Goal: Information Seeking & Learning: Learn about a topic

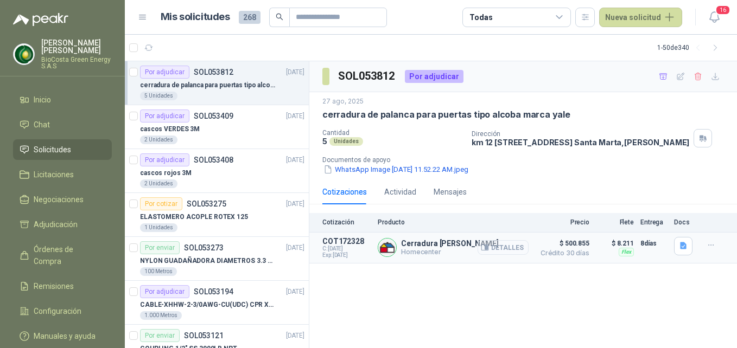
click at [480, 255] on button "Detalles" at bounding box center [502, 247] width 51 height 15
click at [487, 258] on body "Andrea Carolina Mejia Cantillo BioCosta Green Energy S.A.S Inicio Chat Solicitu…" at bounding box center [368, 174] width 737 height 348
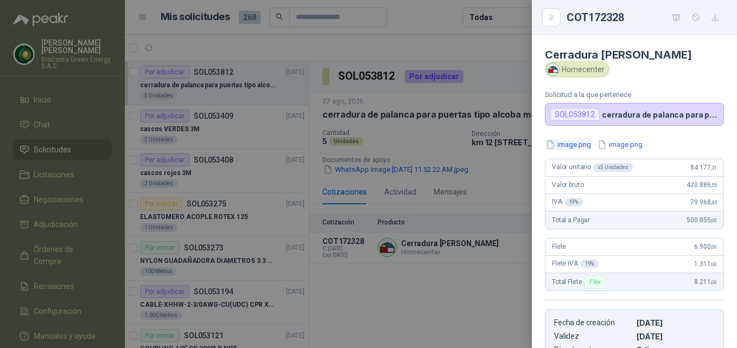
click at [577, 150] on button "image.png" at bounding box center [568, 144] width 47 height 11
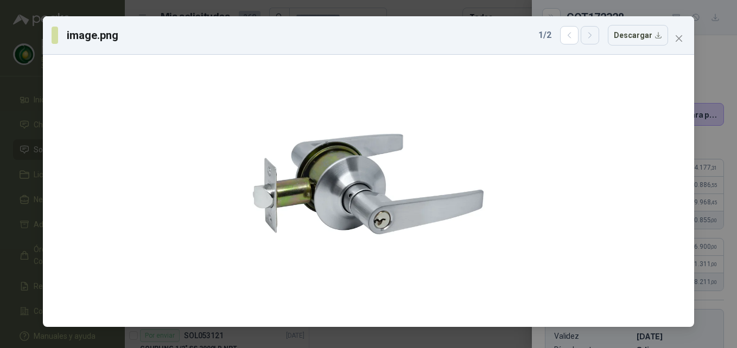
click at [589, 41] on button "button" at bounding box center [590, 35] width 18 height 18
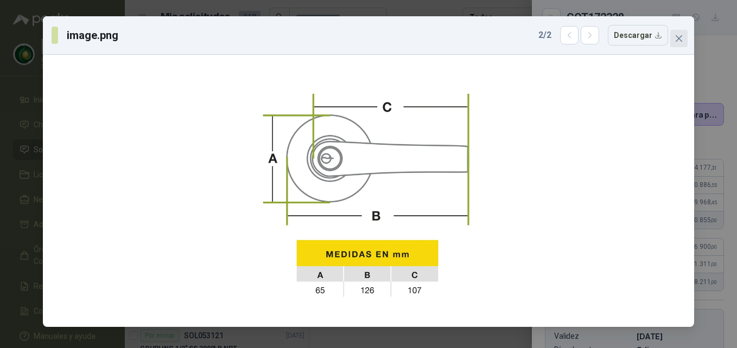
click at [675, 35] on icon "close" at bounding box center [678, 38] width 9 height 9
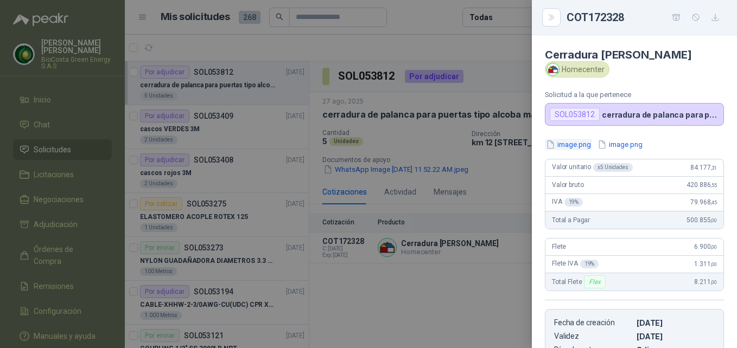
click at [568, 150] on button "image.png" at bounding box center [568, 144] width 47 height 11
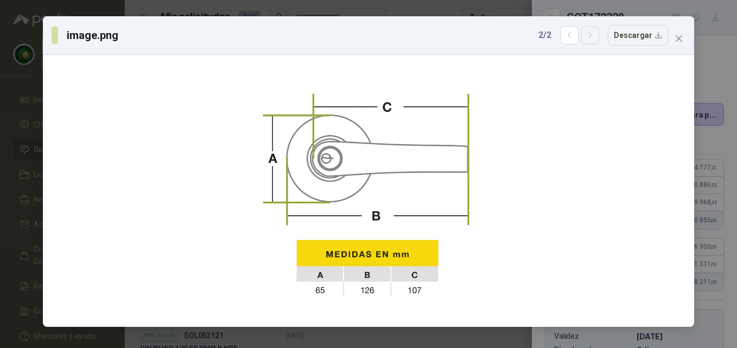
click at [599, 43] on button "button" at bounding box center [590, 35] width 18 height 18
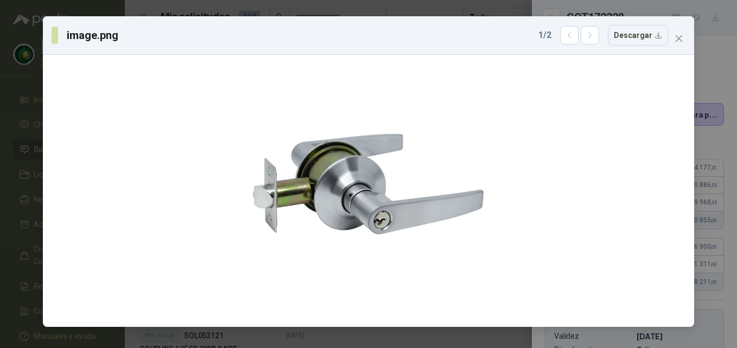
click at [678, 37] on icon "close" at bounding box center [679, 38] width 7 height 7
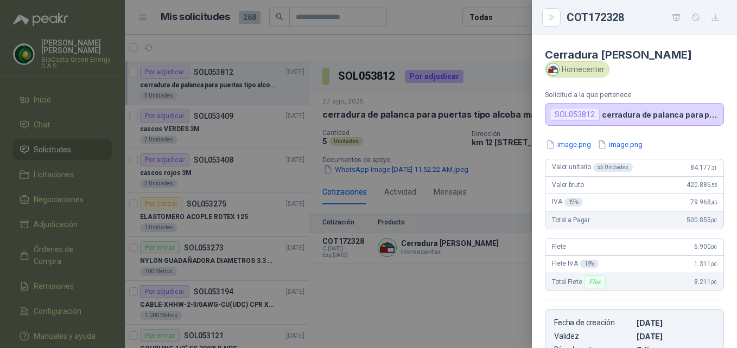
click at [358, 180] on div at bounding box center [368, 174] width 737 height 348
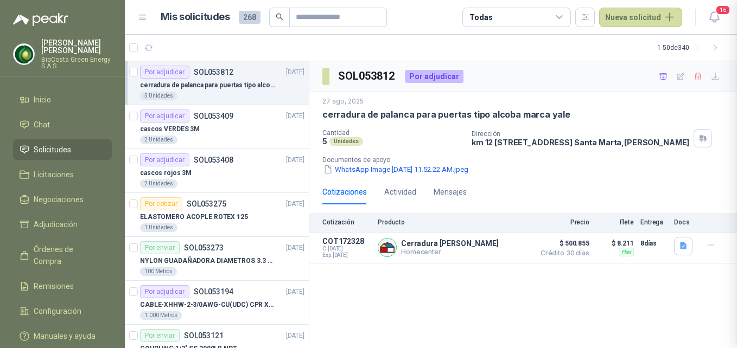
click at [364, 177] on div at bounding box center [368, 174] width 737 height 348
click at [393, 175] on button "WhatsApp Image [DATE] 11.52.22 AM.jpeg" at bounding box center [395, 169] width 147 height 11
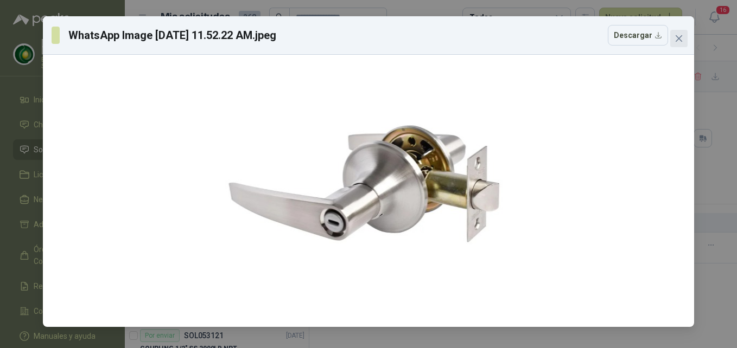
click at [679, 40] on icon "close" at bounding box center [678, 38] width 9 height 9
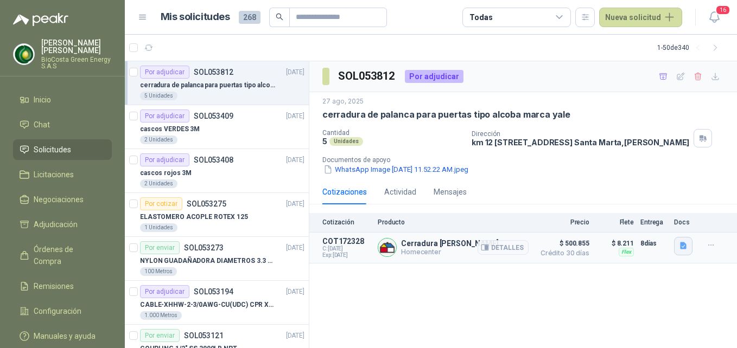
click at [682, 250] on icon "button" at bounding box center [683, 246] width 7 height 7
click at [664, 216] on button "image.png" at bounding box center [661, 218] width 47 height 11
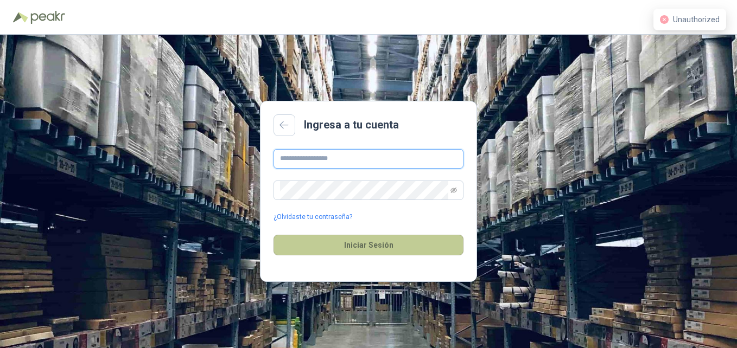
type input "**********"
click at [362, 245] on button "Iniciar Sesión" at bounding box center [368, 245] width 190 height 21
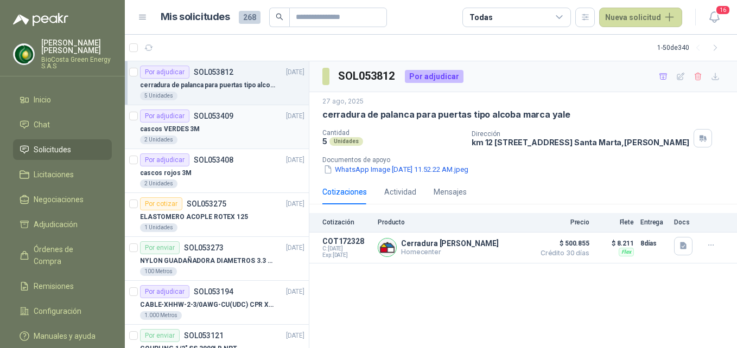
click at [220, 129] on div "cascos VERDES 3M" at bounding box center [222, 129] width 164 height 13
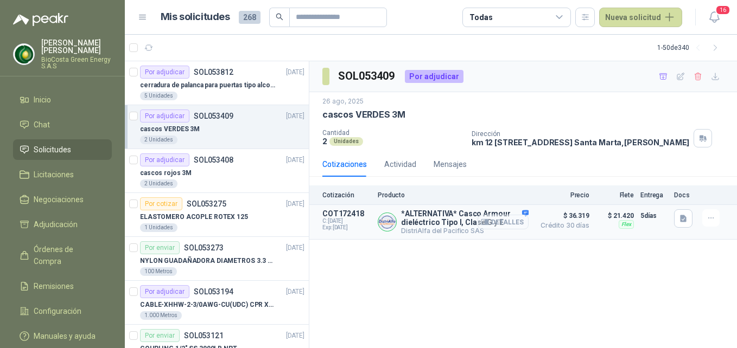
click at [510, 230] on button "Detalles" at bounding box center [502, 222] width 51 height 15
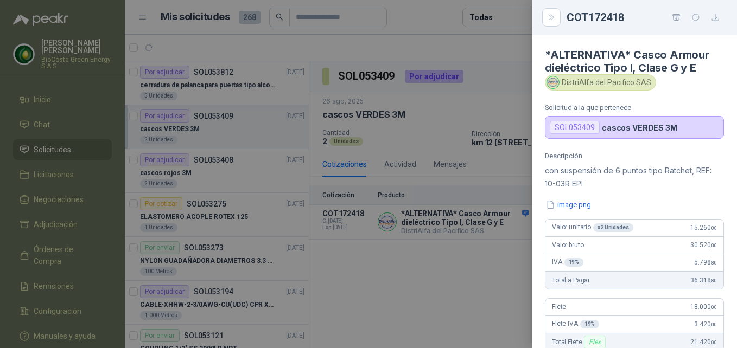
click at [576, 216] on div "Descripción con suspensión de 6 puntos tipo Ratchet, REF: 10-03R EPI image.png …" at bounding box center [634, 288] width 205 height 272
click at [576, 209] on button "image.png" at bounding box center [568, 204] width 47 height 11
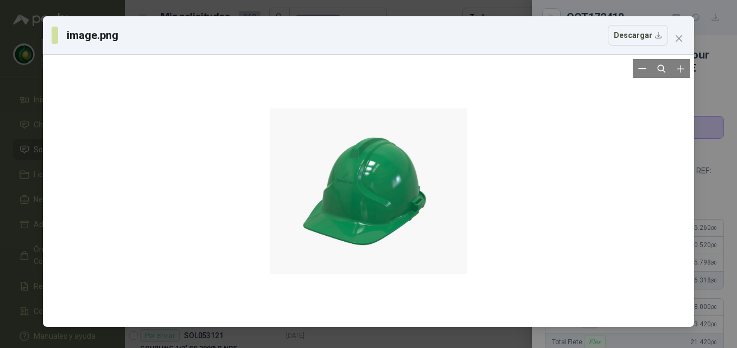
click at [380, 181] on div at bounding box center [368, 191] width 196 height 264
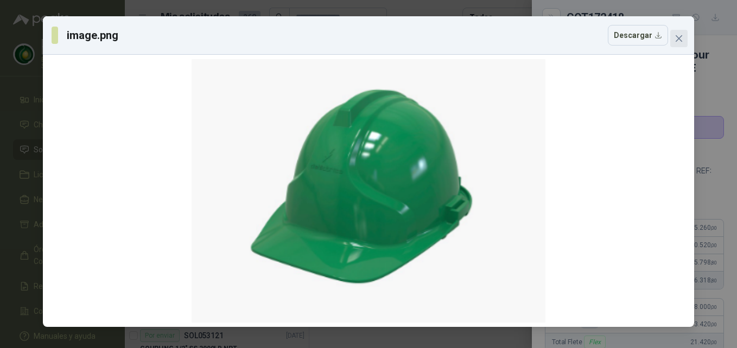
click at [679, 40] on icon "close" at bounding box center [679, 38] width 7 height 7
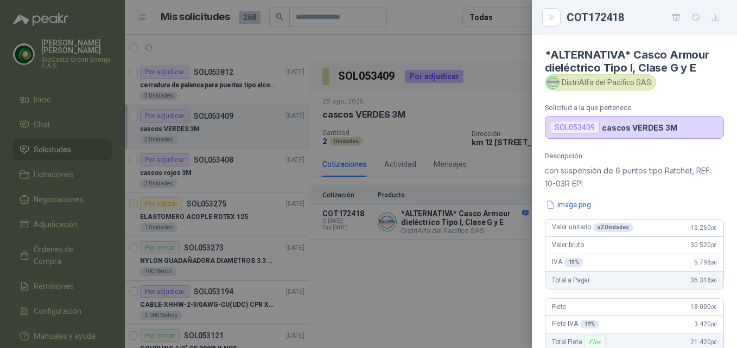
click at [412, 269] on div at bounding box center [368, 174] width 737 height 348
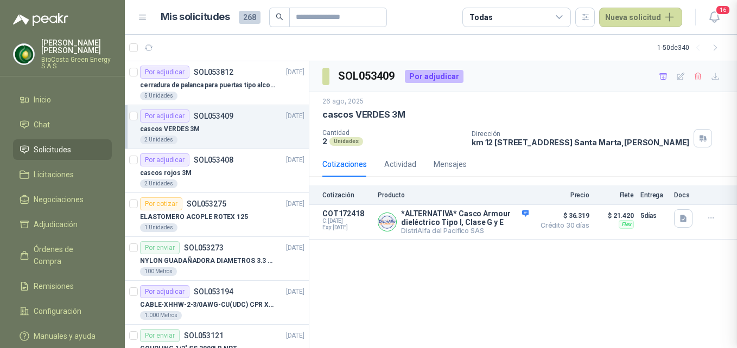
scroll to position [256, 0]
click at [201, 181] on div "2 Unidades" at bounding box center [222, 184] width 164 height 9
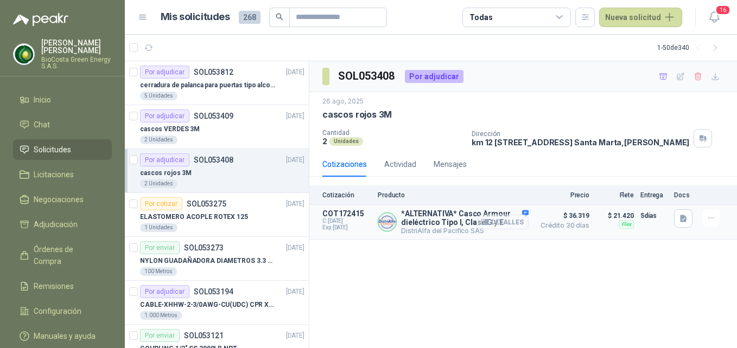
click at [495, 230] on button "Detalles" at bounding box center [502, 222] width 51 height 15
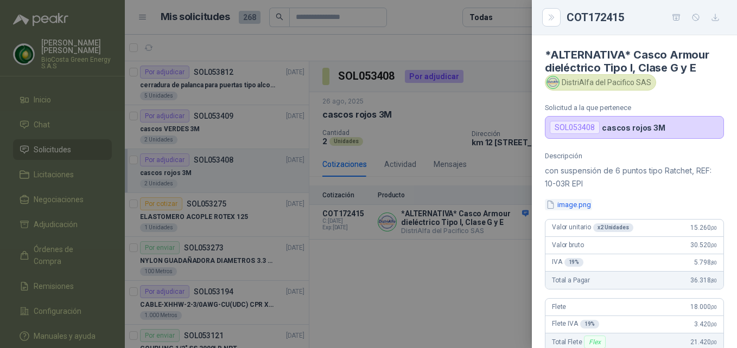
click at [574, 202] on button "image.png" at bounding box center [568, 204] width 47 height 11
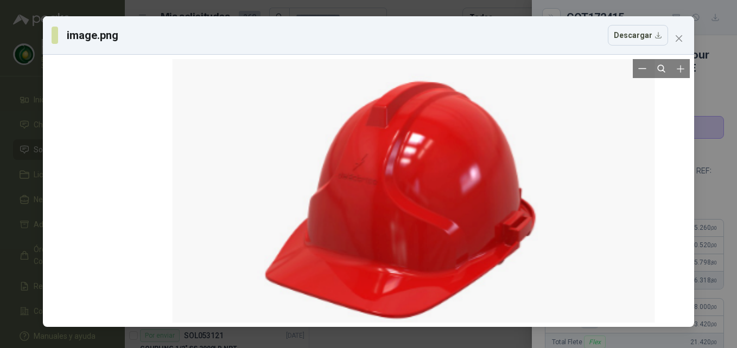
drag, startPoint x: 315, startPoint y: 204, endPoint x: 342, endPoint y: 221, distance: 31.9
click at [342, 221] on div at bounding box center [414, 210] width 482 height 580
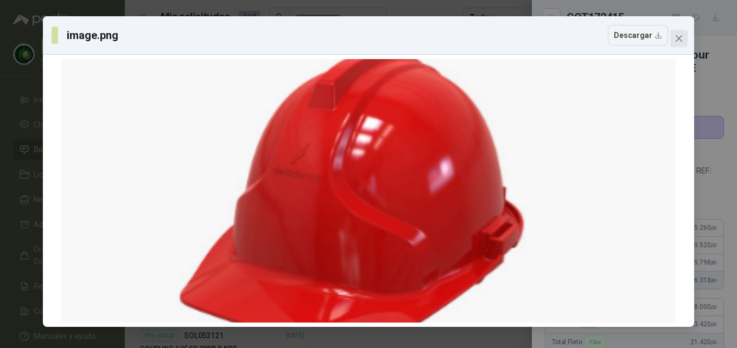
click at [673, 44] on button "Close" at bounding box center [678, 38] width 17 height 17
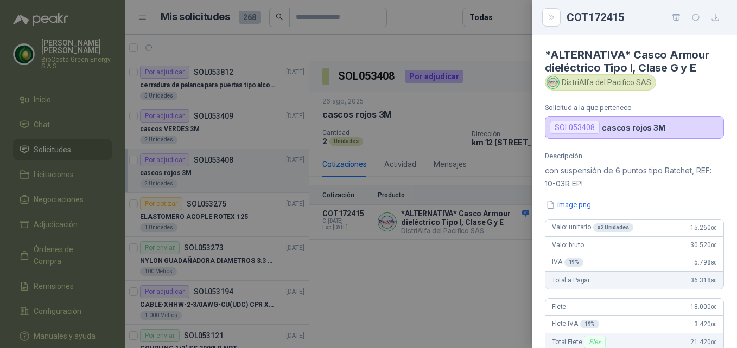
click at [396, 279] on div at bounding box center [368, 174] width 737 height 348
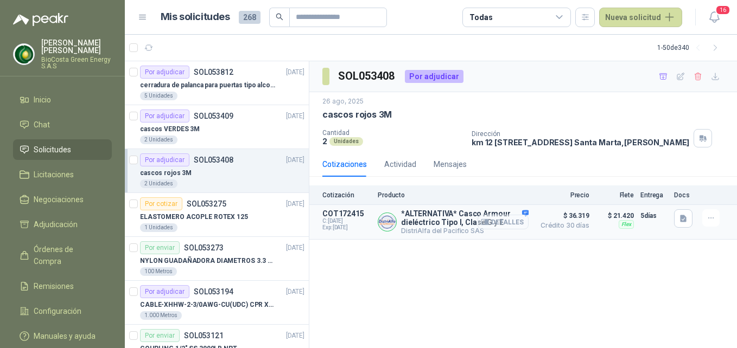
click at [481, 226] on button "Detalles" at bounding box center [502, 222] width 51 height 15
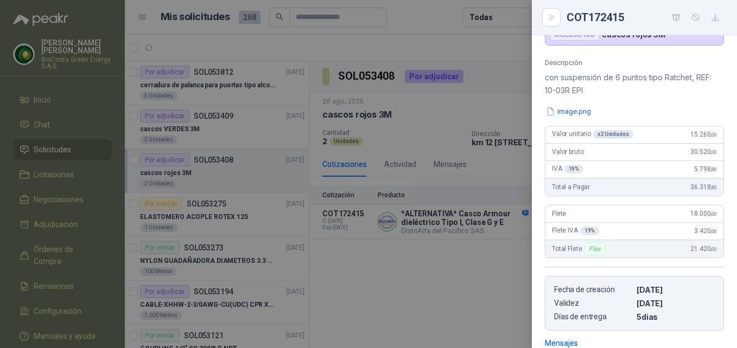
click at [434, 249] on div at bounding box center [368, 174] width 737 height 348
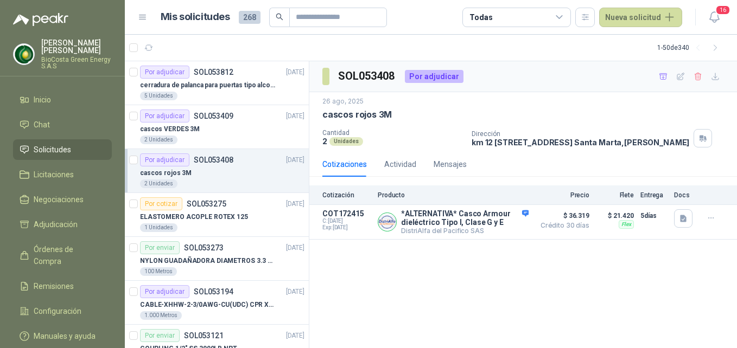
click at [124, 98] on ul "Inicio Chat Solicitudes Licitaciones Negociaciones Adjudicación Órdenes de Comp…" at bounding box center [62, 221] width 125 height 262
click at [167, 118] on div "Por adjudicar" at bounding box center [164, 116] width 49 height 13
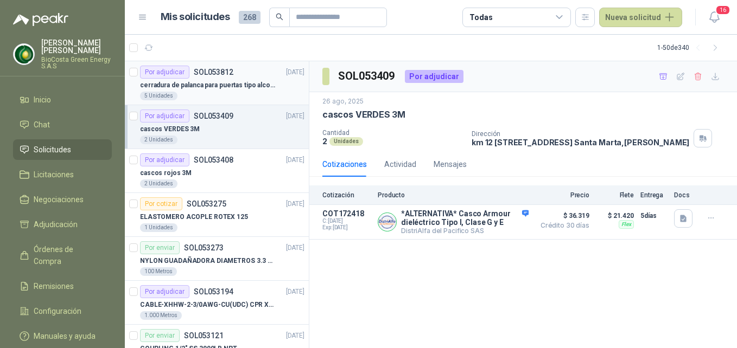
click at [169, 91] on div "cerradura de palanca para puertas tipo alcoba marca yale" at bounding box center [222, 85] width 164 height 13
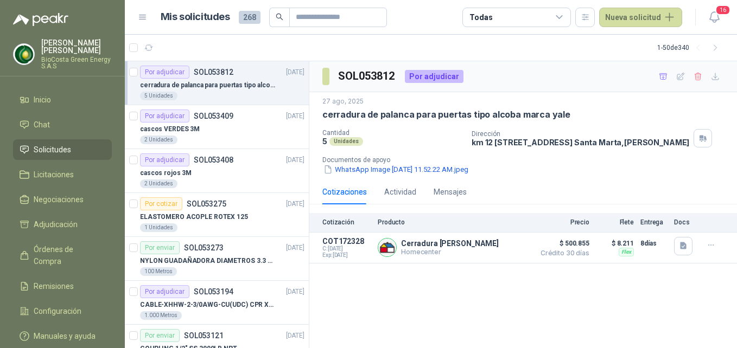
click at [242, 95] on div "5 Unidades" at bounding box center [222, 96] width 164 height 9
click at [219, 126] on div "cascos VERDES 3M" at bounding box center [222, 129] width 164 height 13
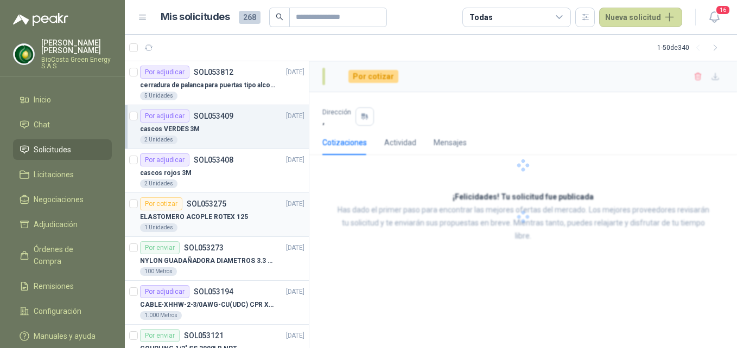
click at [168, 197] on article "Por cotizar SOL053275 25/08/25 ELASTOMERO ACOPLE ROTEX 125 1 Unidades" at bounding box center [217, 215] width 184 height 44
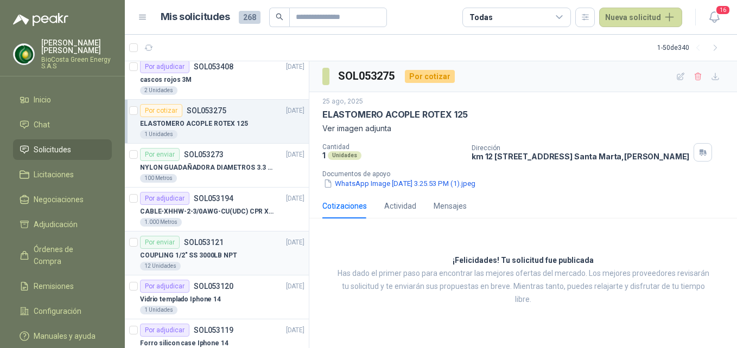
scroll to position [109, 0]
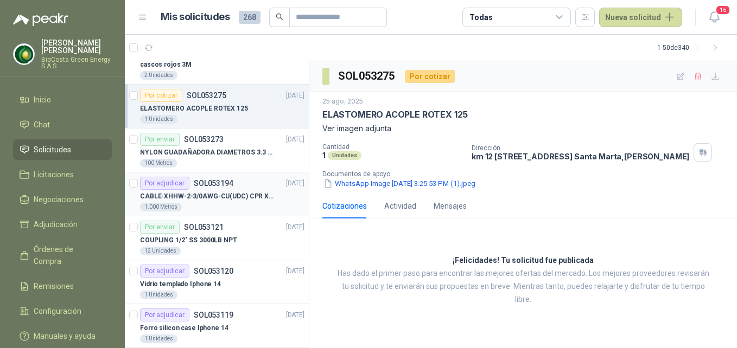
click at [225, 200] on p "CABLE-XHHW-2-3/0AWG-CU(UDC) CPR XLPE FR" at bounding box center [207, 197] width 135 height 10
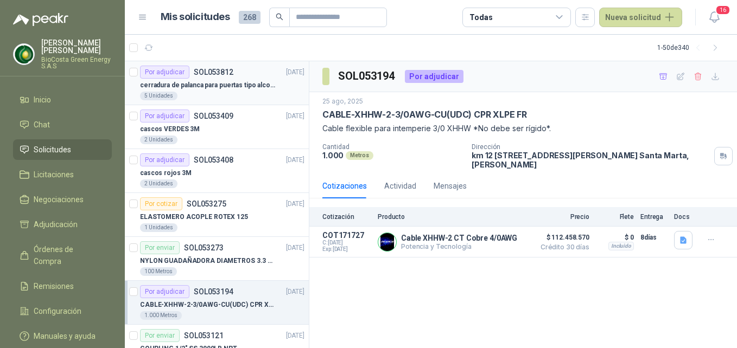
click at [247, 88] on p "cerradura de palanca para puertas tipo alcoba marca yale" at bounding box center [207, 85] width 135 height 10
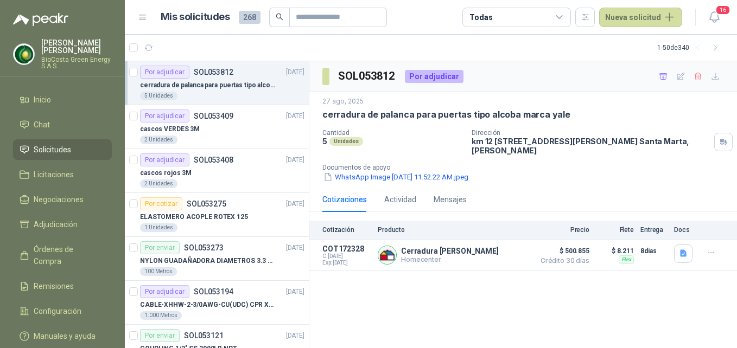
click at [221, 101] on article "Por adjudicar SOL053812 [DATE] cerradura [PERSON_NAME] para puertas tipo alcoba…" at bounding box center [217, 83] width 184 height 44
